Goal: Information Seeking & Learning: Learn about a topic

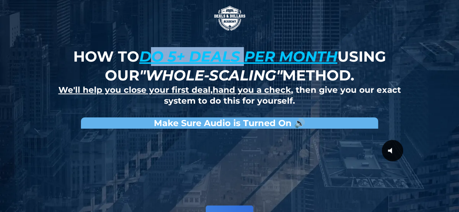
drag, startPoint x: 146, startPoint y: 55, endPoint x: 246, endPoint y: 59, distance: 100.5
click at [246, 59] on u "do 5+ deals per month" at bounding box center [238, 56] width 198 height 18
click at [412, 55] on div "How to do 5+ deals per month using our "whole-scaling" method. We'll help you c…" at bounding box center [229, 168] width 424 height 336
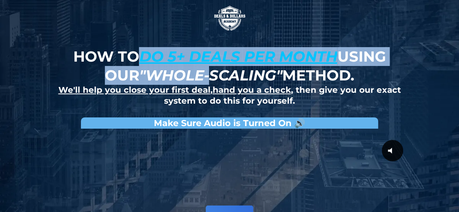
drag, startPoint x: 138, startPoint y: 59, endPoint x: 210, endPoint y: 80, distance: 74.1
click at [210, 80] on strong "How to do 5+ deals per month using our "whole-scaling" method." at bounding box center [229, 65] width 312 height 37
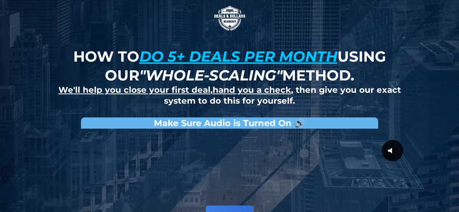
click at [276, 71] on em ""whole-scaling"" at bounding box center [210, 75] width 143 height 18
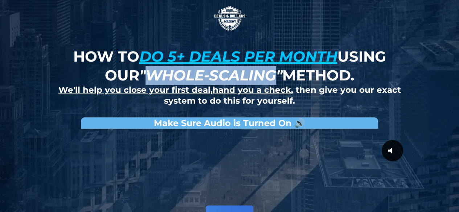
drag, startPoint x: 276, startPoint y: 71, endPoint x: 145, endPoint y: 72, distance: 130.9
click at [145, 72] on em ""whole-scaling"" at bounding box center [210, 75] width 143 height 18
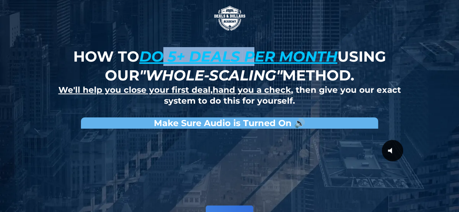
drag, startPoint x: 162, startPoint y: 57, endPoint x: 254, endPoint y: 56, distance: 91.7
click at [254, 56] on u "do 5+ deals per month" at bounding box center [238, 56] width 198 height 18
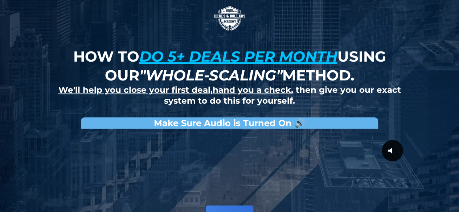
click at [141, 105] on h2 "We'll help you close your first deal , hand you a check , then give you our exa…" at bounding box center [229, 96] width 353 height 22
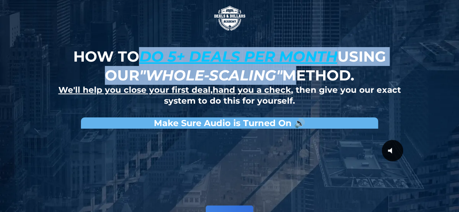
drag, startPoint x: 138, startPoint y: 53, endPoint x: 301, endPoint y: 71, distance: 163.8
click at [301, 71] on strong "How to do 5+ deals per month using our "whole-scaling" method." at bounding box center [229, 65] width 312 height 37
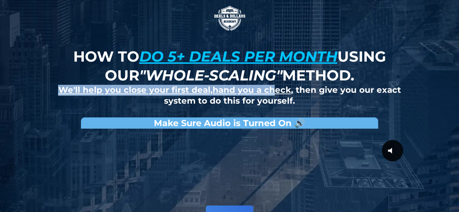
drag, startPoint x: 64, startPoint y: 90, endPoint x: 275, endPoint y: 91, distance: 211.0
click at [275, 91] on strong "We'll help you close your first deal , hand you a check , then give you our exa…" at bounding box center [229, 95] width 342 height 21
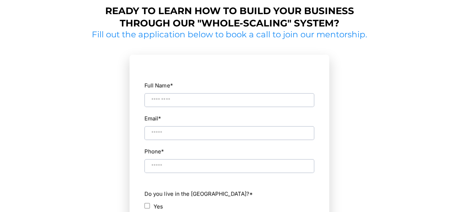
scroll to position [354, 0]
